Goal: Task Accomplishment & Management: Use online tool/utility

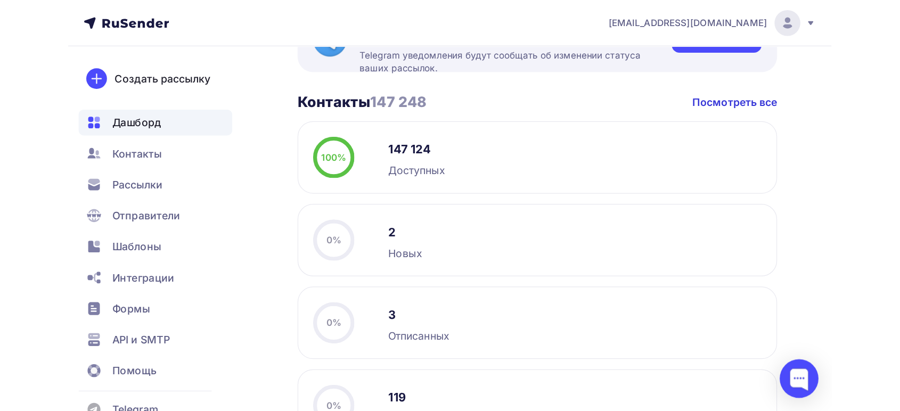
scroll to position [226, 0]
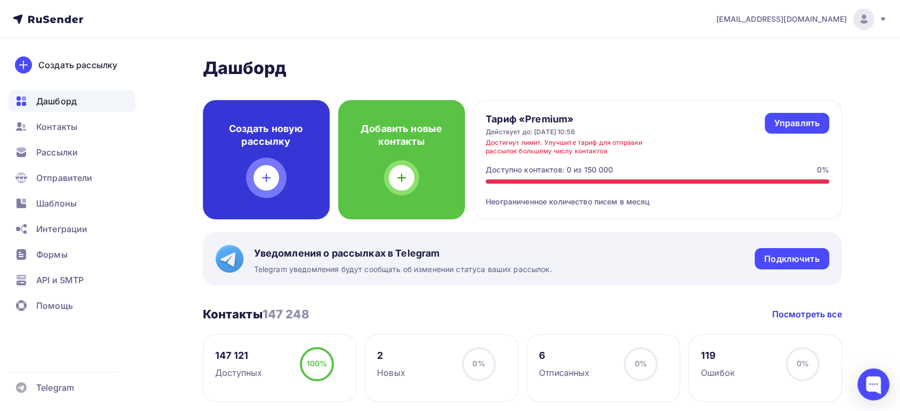
scroll to position [59, 0]
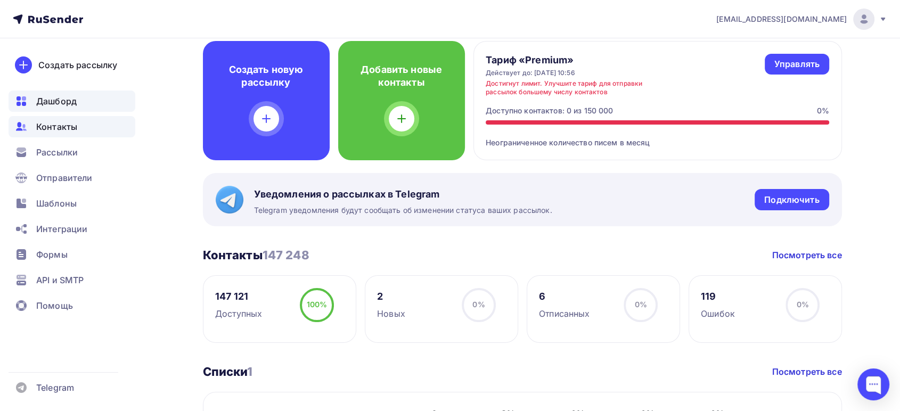
click at [52, 127] on span "Контакты" at bounding box center [56, 126] width 41 height 13
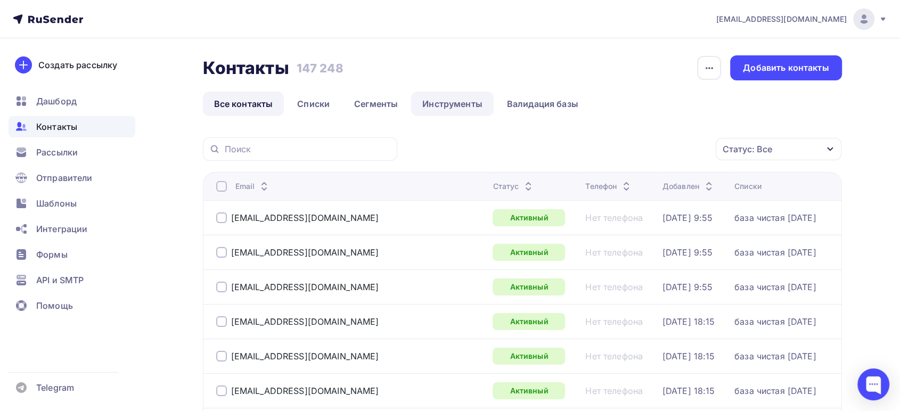
click at [462, 105] on link "Инструменты" at bounding box center [452, 104] width 83 height 24
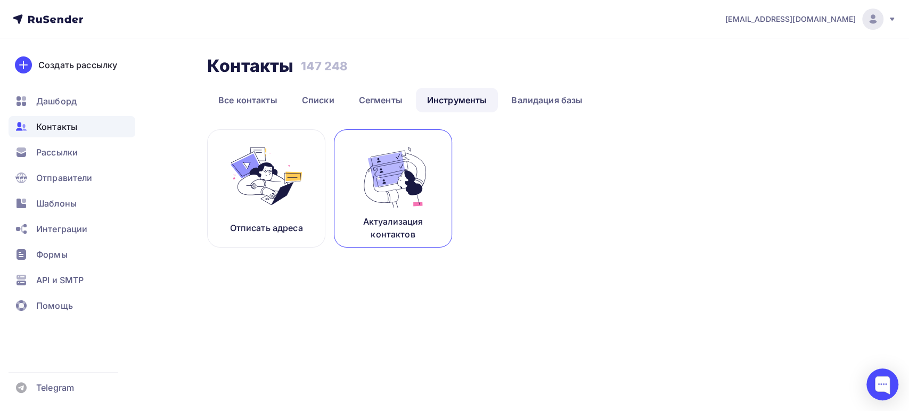
click at [388, 190] on img at bounding box center [392, 176] width 71 height 67
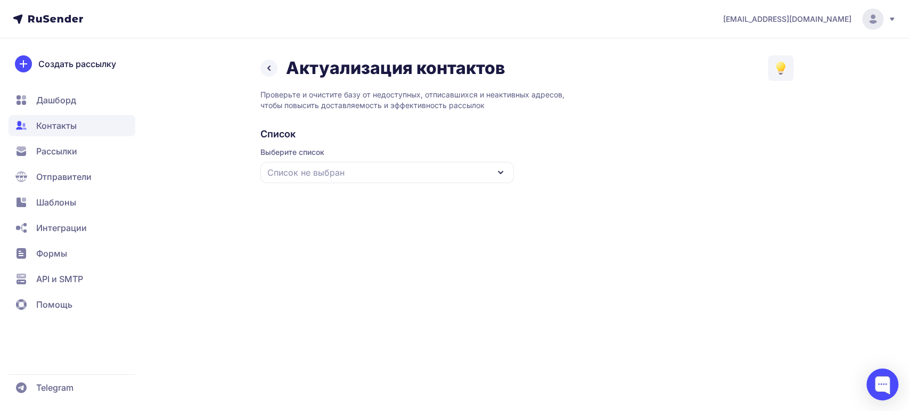
click at [366, 170] on div "Список не выбран" at bounding box center [386, 172] width 253 height 21
click at [315, 232] on div "база чистая [DATE]" at bounding box center [387, 238] width 241 height 26
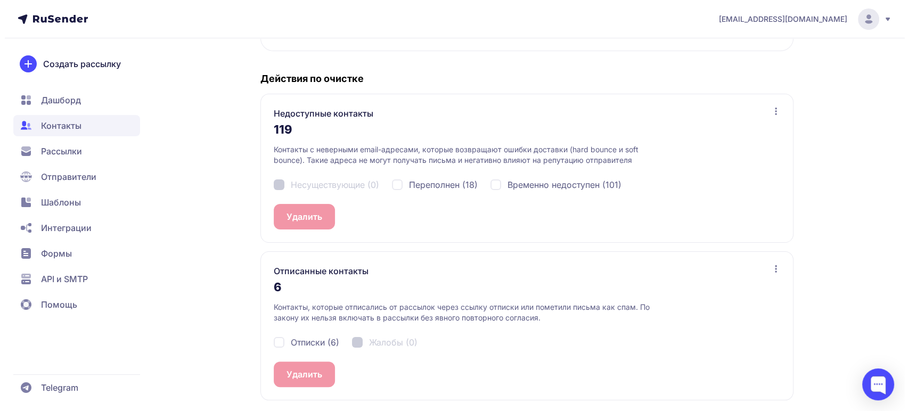
scroll to position [196, 0]
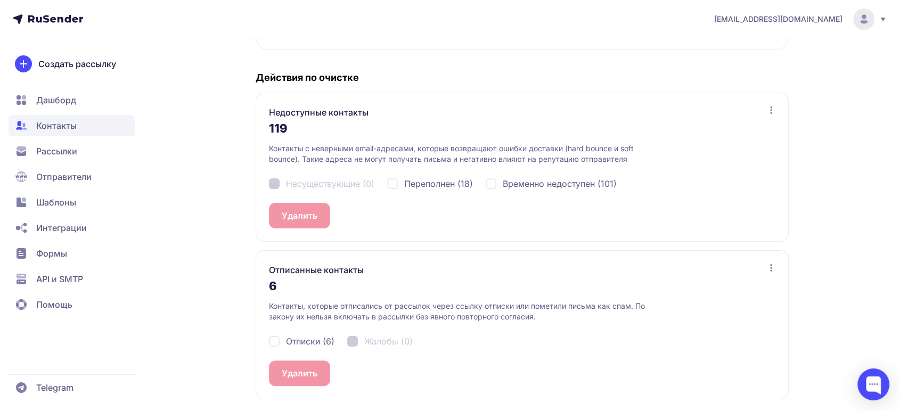
click at [273, 339] on div "Отписки (6)" at bounding box center [301, 341] width 65 height 13
checkbox input "true"
click at [303, 375] on button "Удалить 6" at bounding box center [302, 373] width 67 height 26
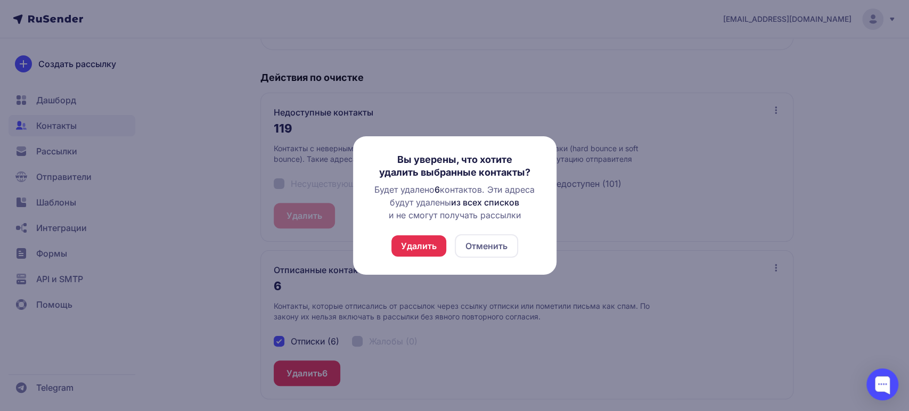
click at [405, 248] on button "Удалить" at bounding box center [418, 245] width 55 height 21
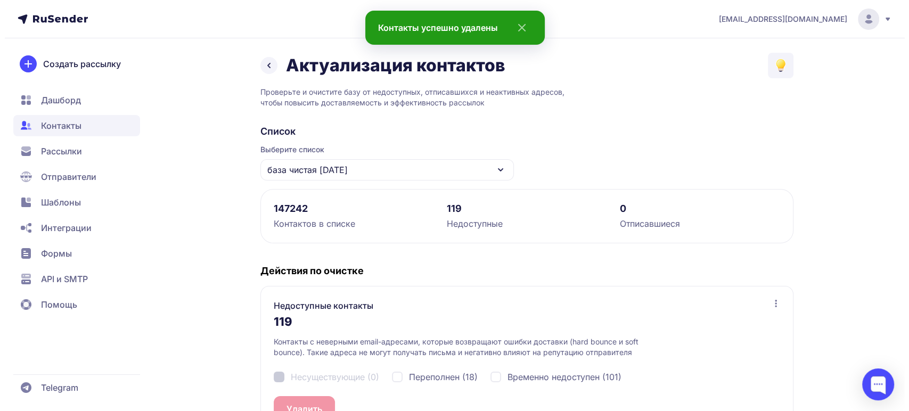
scroll to position [170, 0]
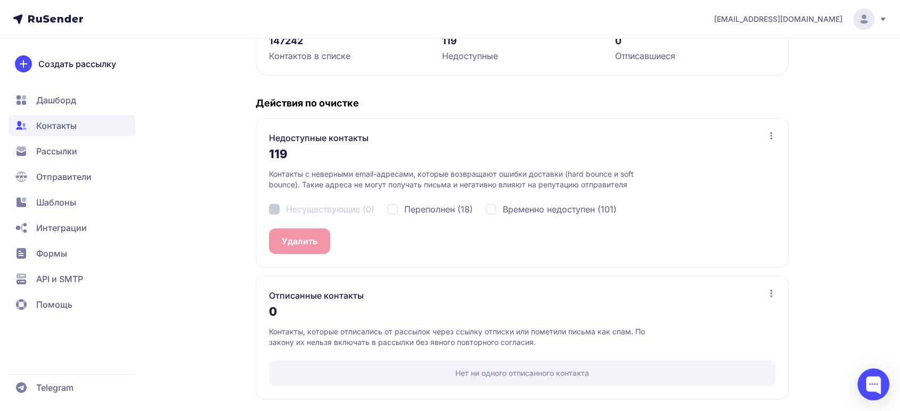
click at [392, 209] on div "Переполнен (18)" at bounding box center [430, 209] width 86 height 13
checkbox input "true"
click at [277, 240] on button "Удалить 18" at bounding box center [304, 241] width 70 height 26
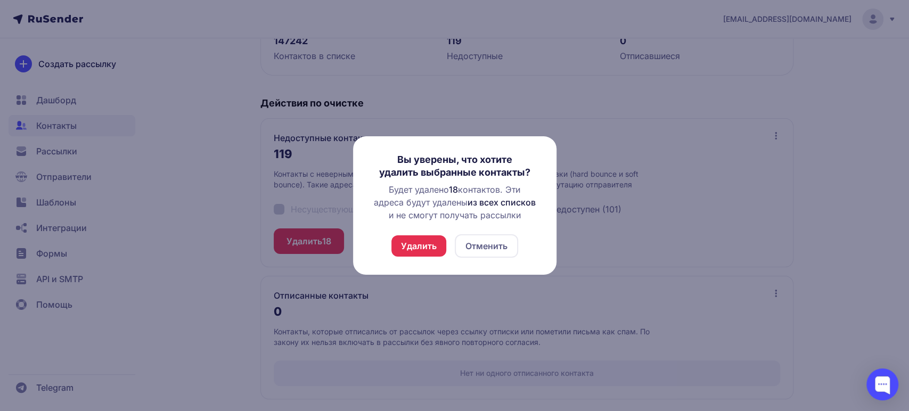
click at [418, 242] on button "Удалить" at bounding box center [418, 245] width 55 height 21
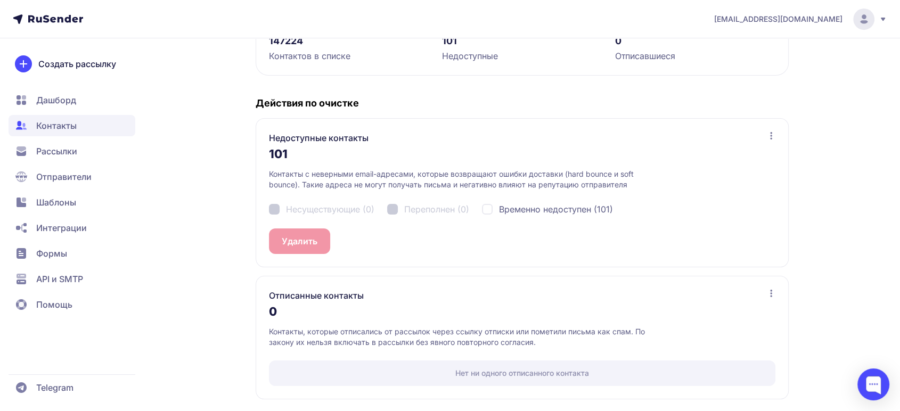
click at [490, 211] on div "Временно недоступен (101)" at bounding box center [547, 209] width 131 height 13
checkbox input "true"
click at [311, 235] on button "Удалить 101" at bounding box center [306, 241] width 75 height 26
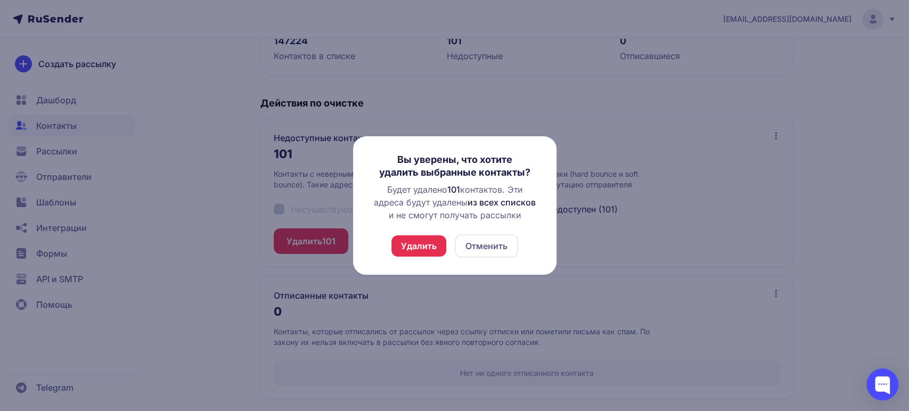
click at [498, 246] on button "Отменить" at bounding box center [486, 245] width 63 height 23
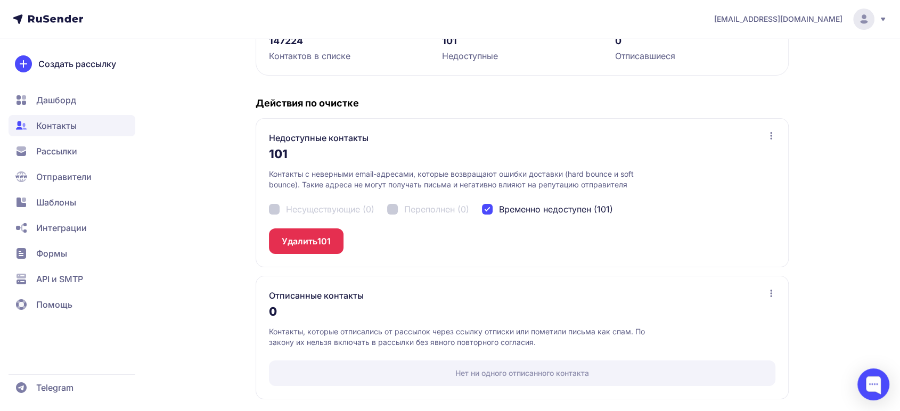
click at [285, 241] on button "Удалить 101" at bounding box center [306, 241] width 75 height 26
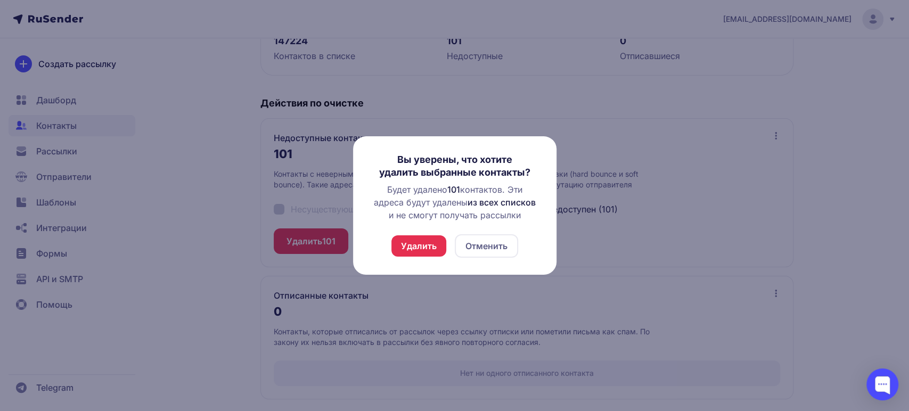
click at [419, 242] on button "Удалить" at bounding box center [418, 245] width 55 height 21
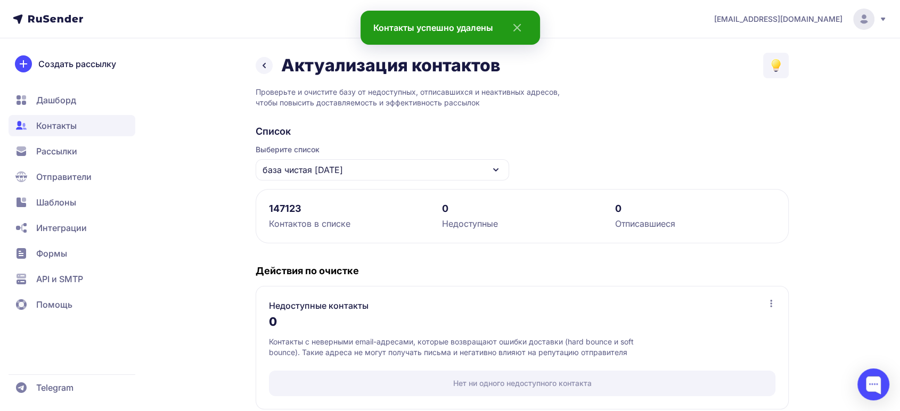
scroll to position [145, 0]
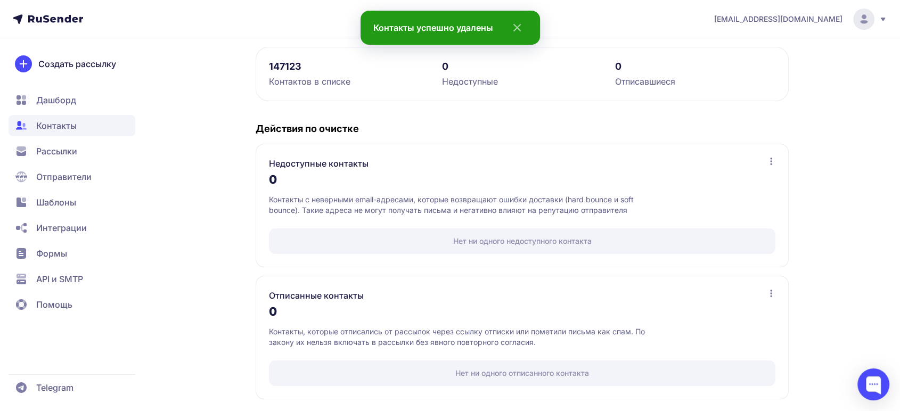
click at [56, 100] on span "Дашборд" at bounding box center [56, 100] width 40 height 13
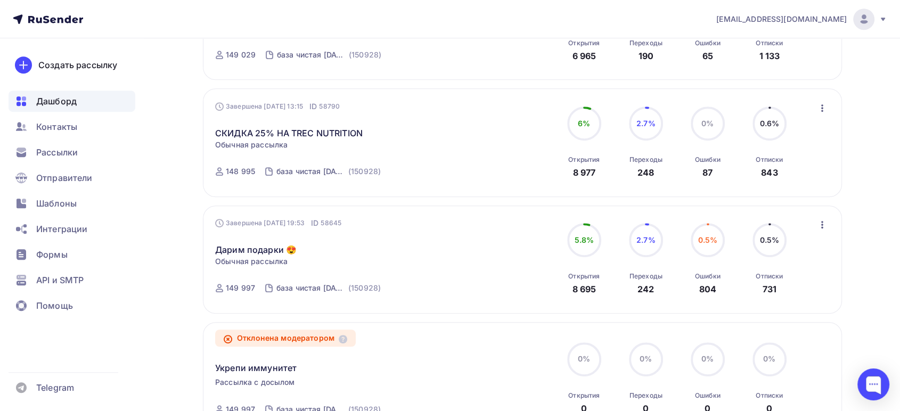
scroll to position [591, 0]
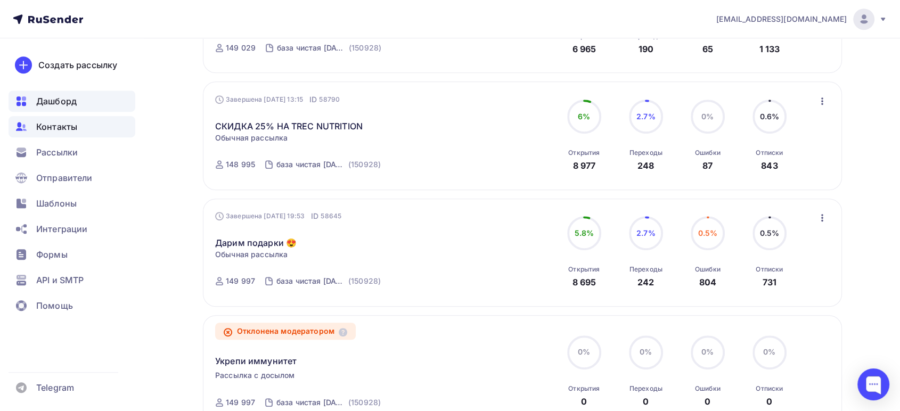
click at [39, 126] on span "Контакты" at bounding box center [56, 126] width 41 height 13
